Goal: Task Accomplishment & Management: Complete application form

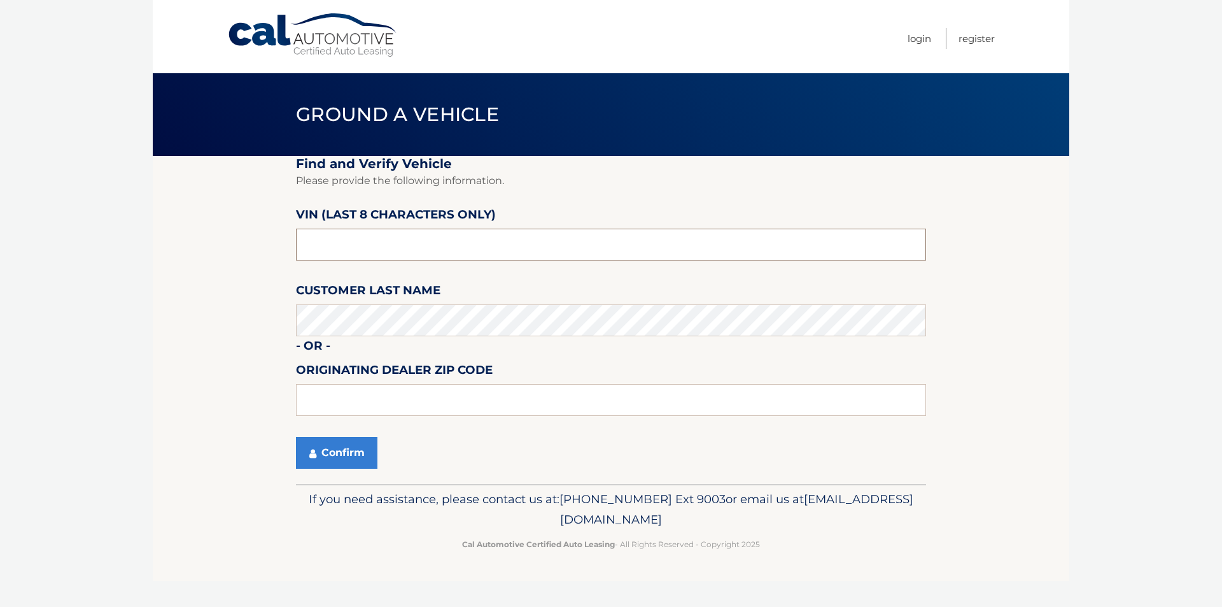
click at [438, 237] on input "text" at bounding box center [611, 244] width 630 height 32
drag, startPoint x: 427, startPoint y: 239, endPoint x: 347, endPoint y: 239, distance: 80.2
click at [354, 239] on input "text" at bounding box center [611, 244] width 630 height 32
type input "NS150228"
click at [315, 443] on button "Confirm" at bounding box center [336, 453] width 81 height 32
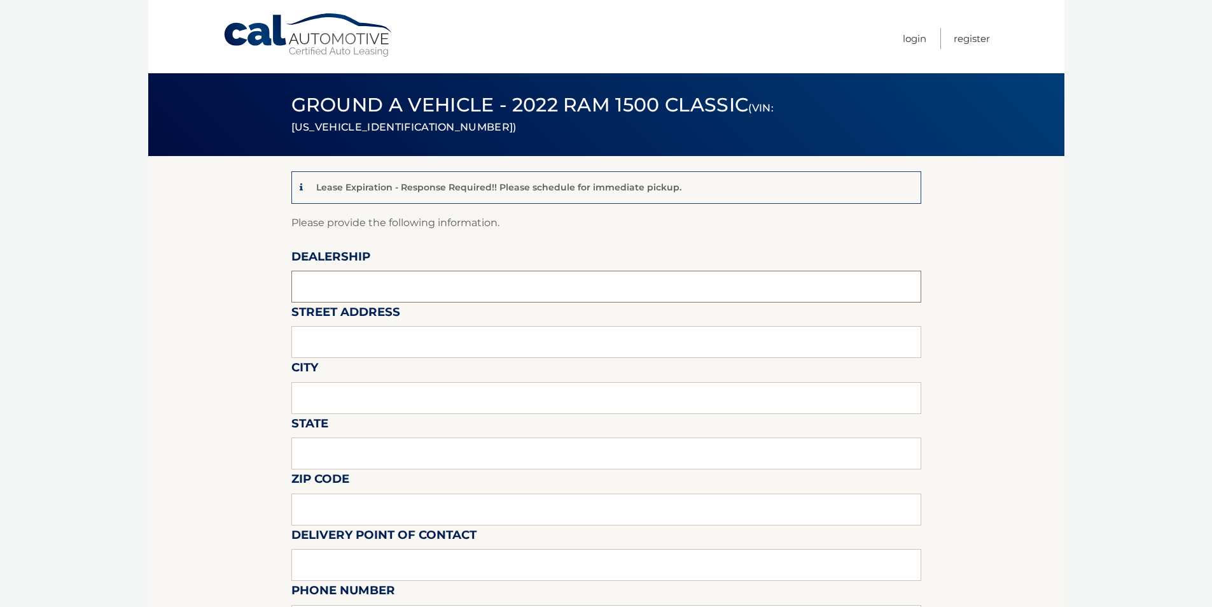
click at [381, 288] on input "text" at bounding box center [607, 287] width 630 height 32
type input "PADDOCK CHEVROLET"
click at [362, 335] on input "text" at bounding box center [607, 342] width 630 height 32
click at [337, 341] on input "text" at bounding box center [607, 342] width 630 height 32
type input "[STREET_ADDRESS][US_STATE]"
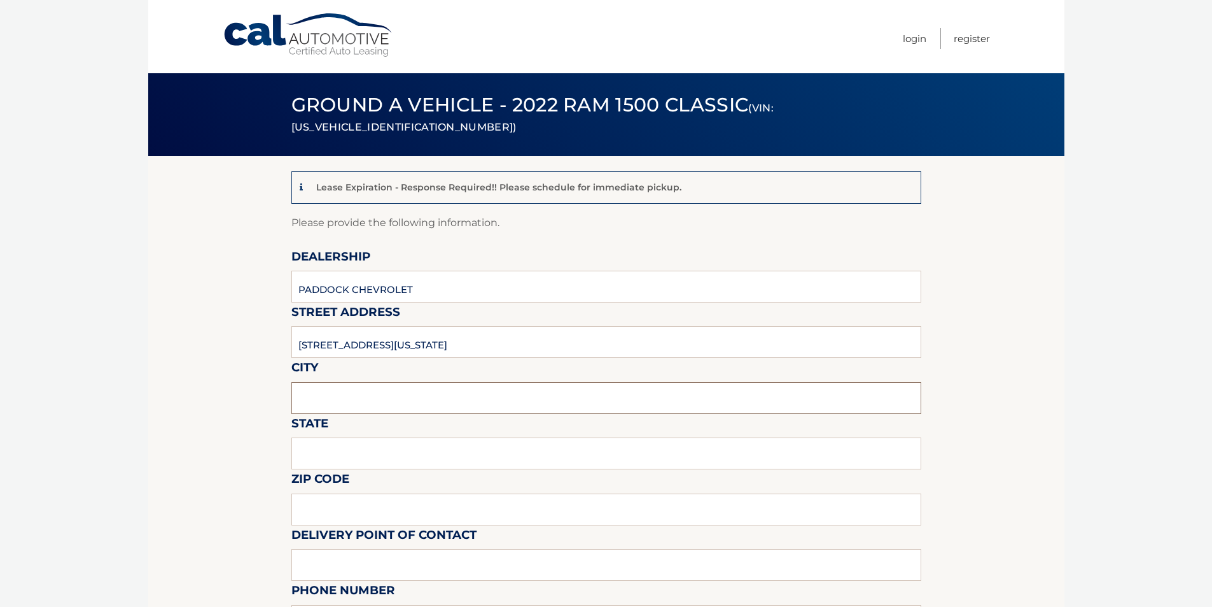
click at [362, 402] on input "text" at bounding box center [607, 398] width 630 height 32
click at [147, 342] on body "Cal Automotive Menu Login Register (VIN: [US_VEHICLE_IDENTIFICATION_NUMBER])" at bounding box center [606, 303] width 1212 height 607
click at [444, 413] on input "text" at bounding box center [607, 398] width 630 height 32
click at [370, 408] on input "text" at bounding box center [607, 398] width 630 height 32
type input "KENMORE"
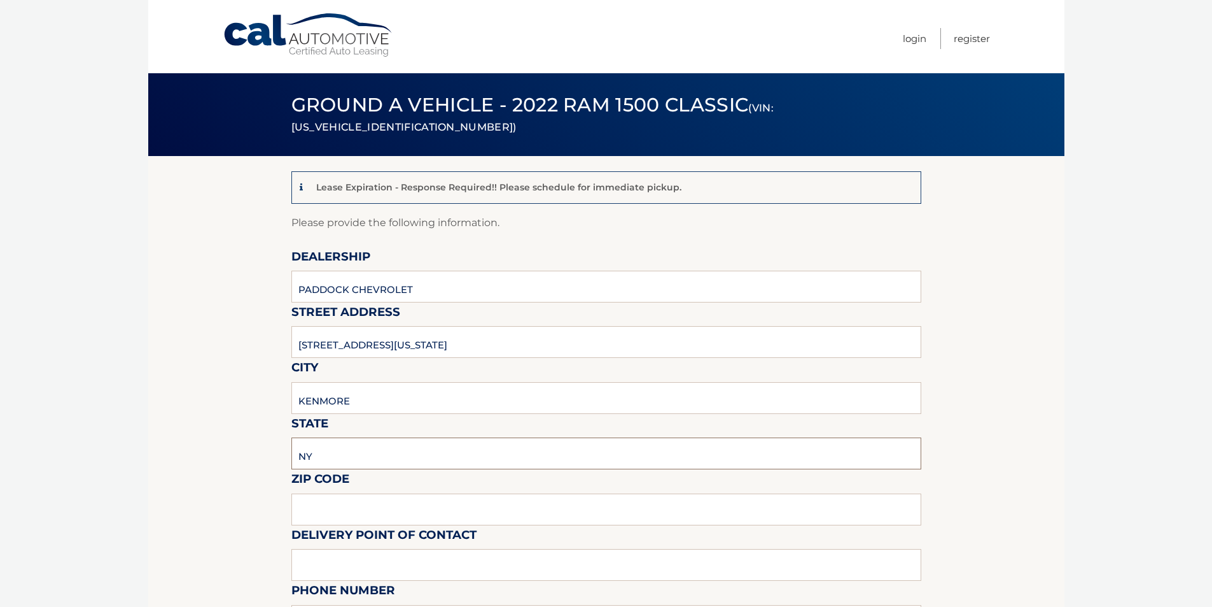
type input "NY"
type input "14217"
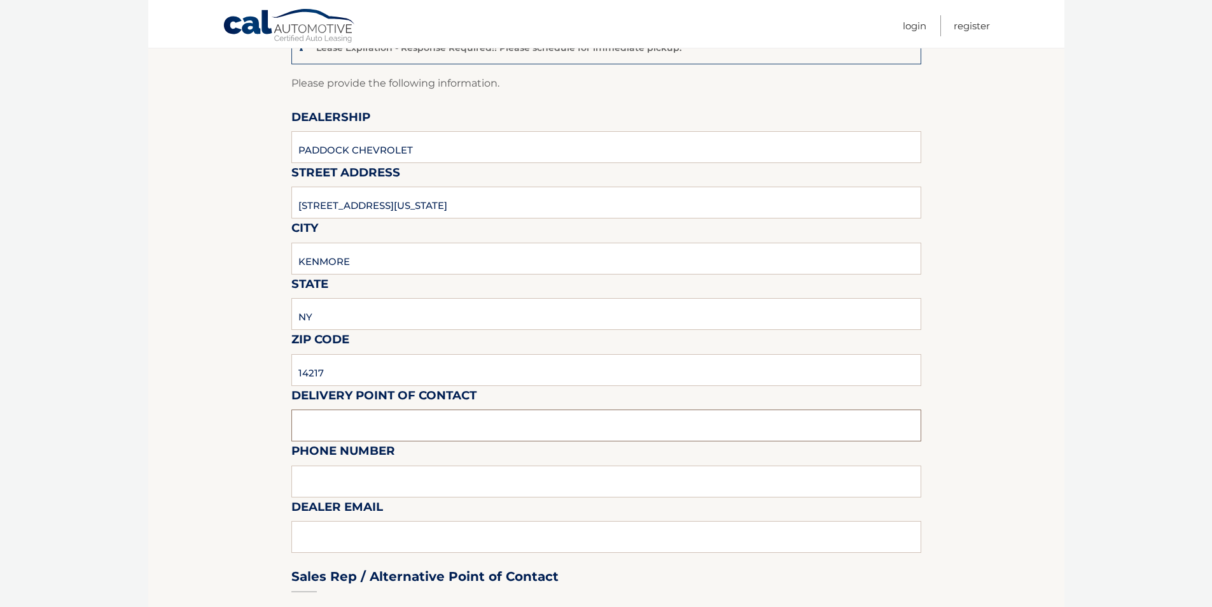
scroll to position [191, 0]
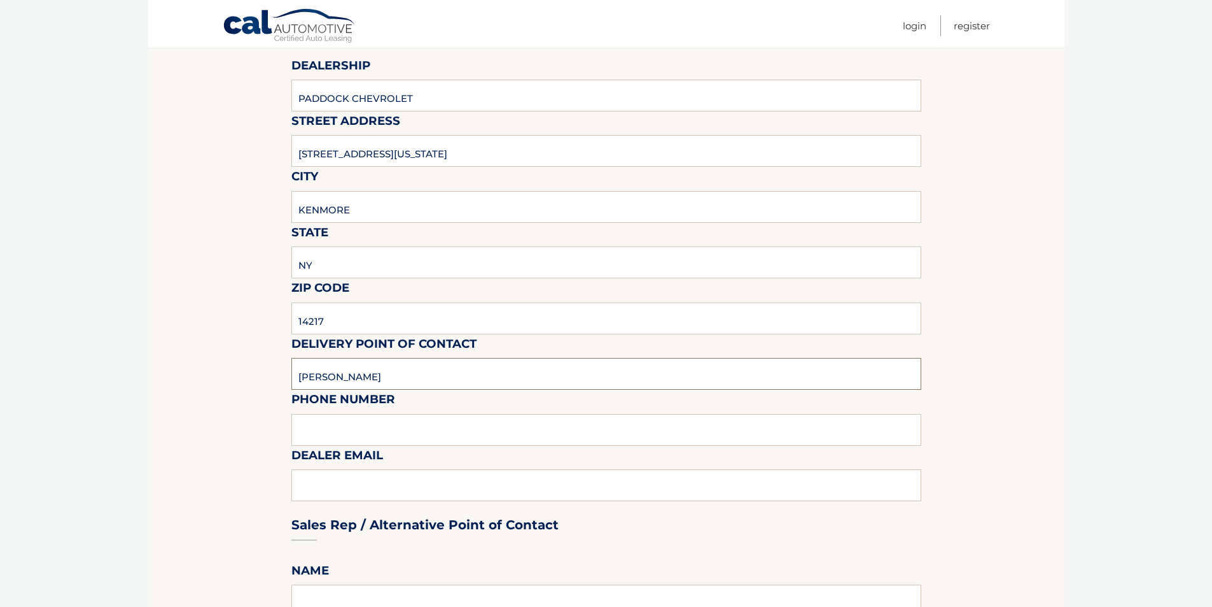
type input "[PERSON_NAME]"
type input "716.261.1070"
type input "[PERSON_NAME][EMAIL_ADDRESS][DOMAIN_NAME]"
drag, startPoint x: 92, startPoint y: 459, endPoint x: 125, endPoint y: 444, distance: 36.8
click at [93, 416] on html "Cal Automotive Menu Login Register (VIN: [US_VEHICLE_IDENTIFICATION_NUMBER])" at bounding box center [606, 112] width 1212 height 607
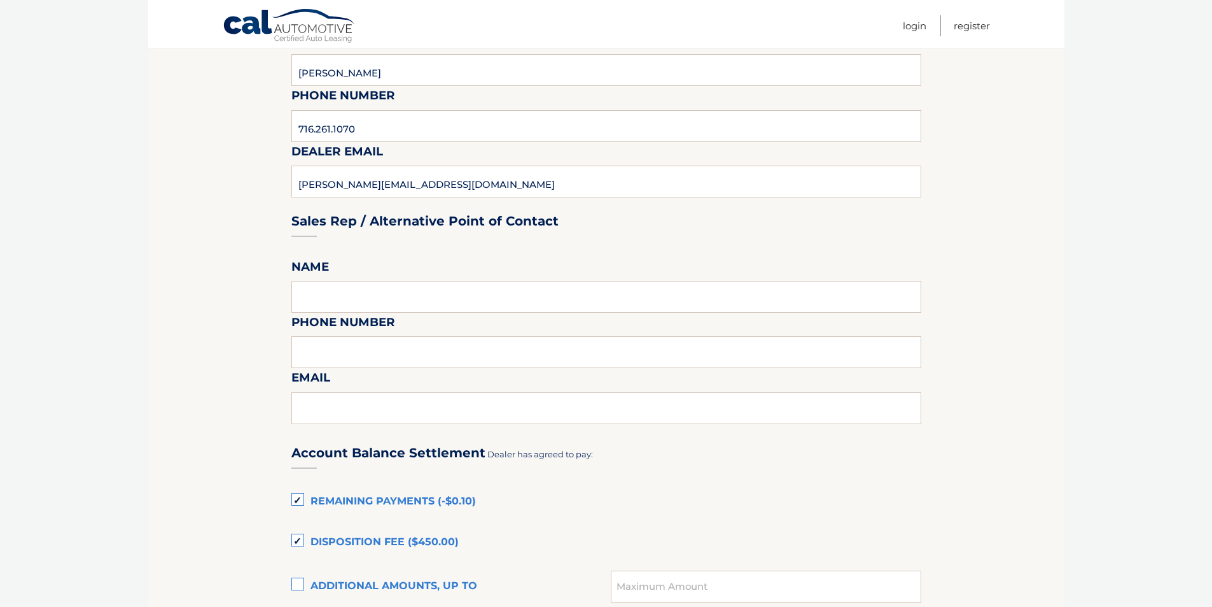
scroll to position [509, 0]
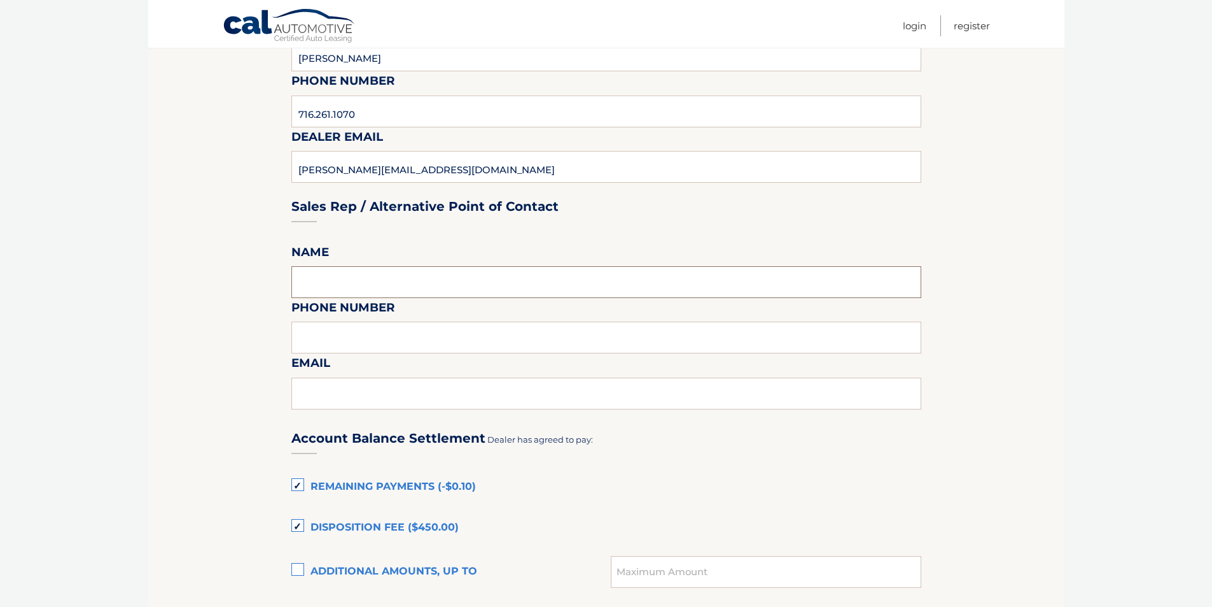
click at [319, 286] on input "text" at bounding box center [607, 282] width 630 height 32
type input "SAME"
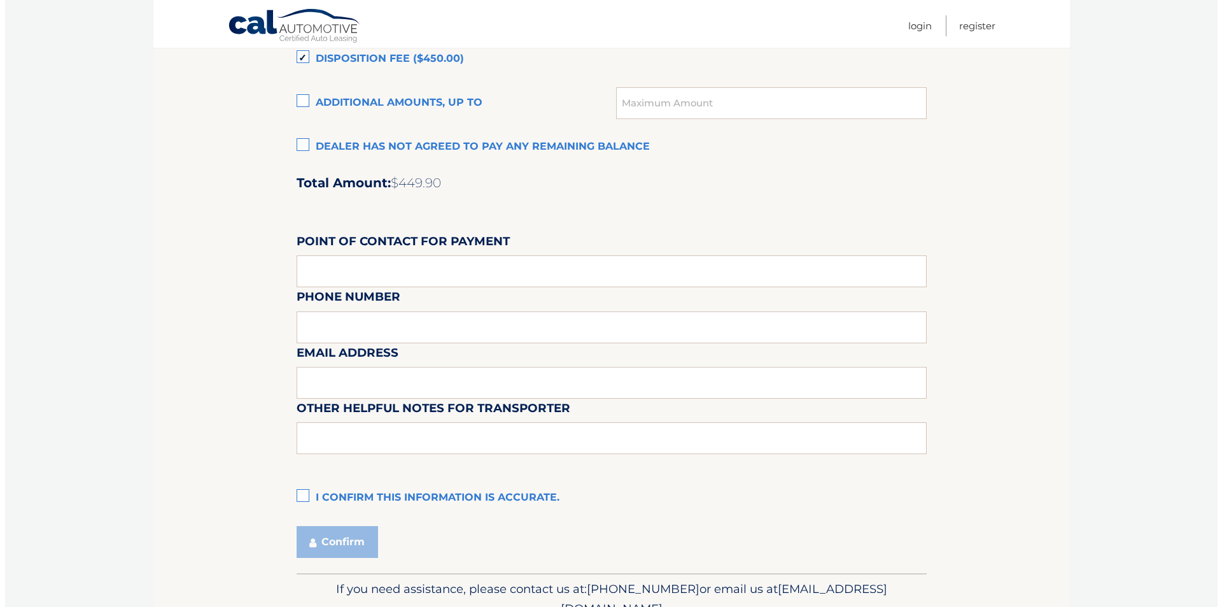
scroll to position [977, 0]
click at [306, 492] on label "I confirm this information is accurate." at bounding box center [607, 498] width 630 height 25
click at [0, 0] on input "I confirm this information is accurate." at bounding box center [0, 0] width 0 height 0
click at [330, 544] on button "Confirm" at bounding box center [332, 542] width 81 height 32
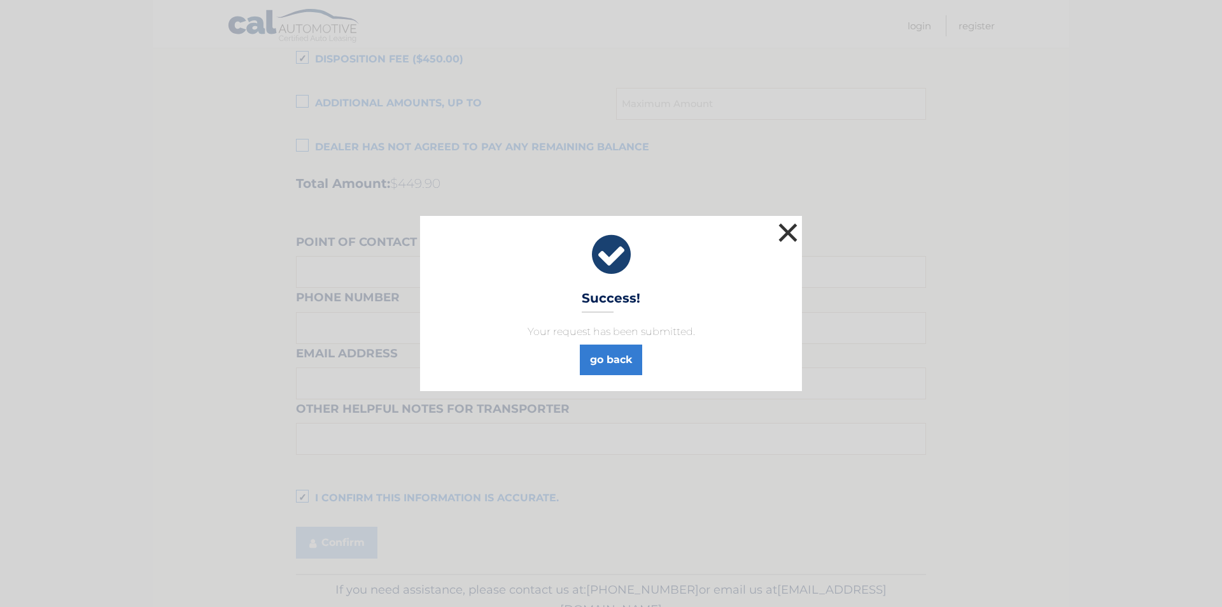
click at [786, 228] on button "×" at bounding box center [787, 232] width 25 height 25
